Goal: Information Seeking & Learning: Compare options

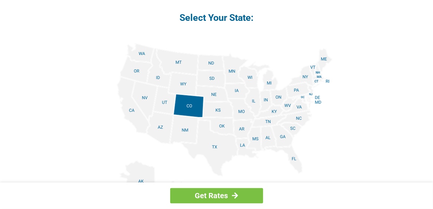
scroll to position [893, 0]
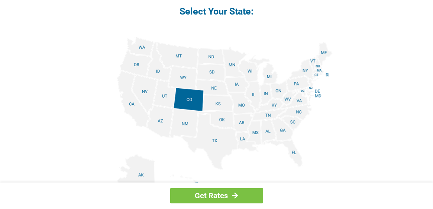
click at [249, 90] on img at bounding box center [217, 121] width 232 height 168
